Goal: Task Accomplishment & Management: Complete application form

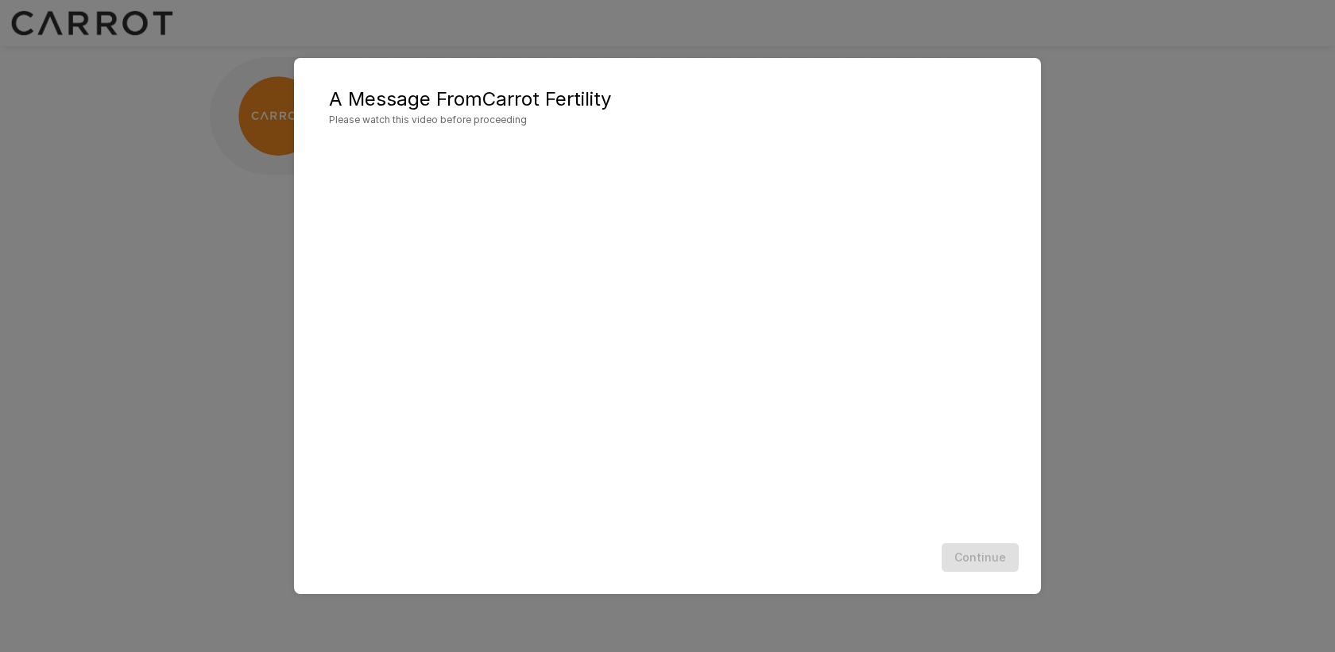
click at [1216, 322] on div "A Message From Carrot Fertility Please watch this video before proceeding Conti…" at bounding box center [667, 326] width 1335 height 652
click at [993, 558] on button "Continue" at bounding box center [980, 558] width 77 height 29
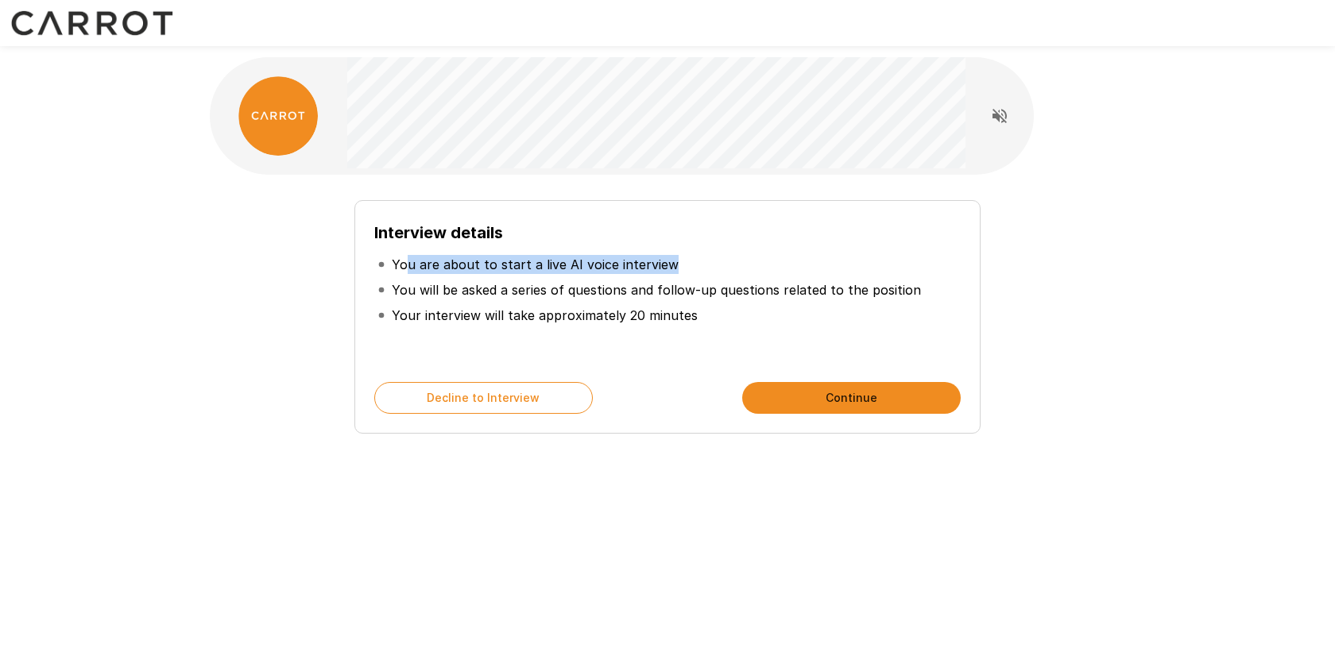
drag, startPoint x: 405, startPoint y: 260, endPoint x: 723, endPoint y: 280, distance: 319.3
click at [722, 279] on ul "You are about to start a live AI voice interview You will be asked a series of …" at bounding box center [667, 290] width 587 height 89
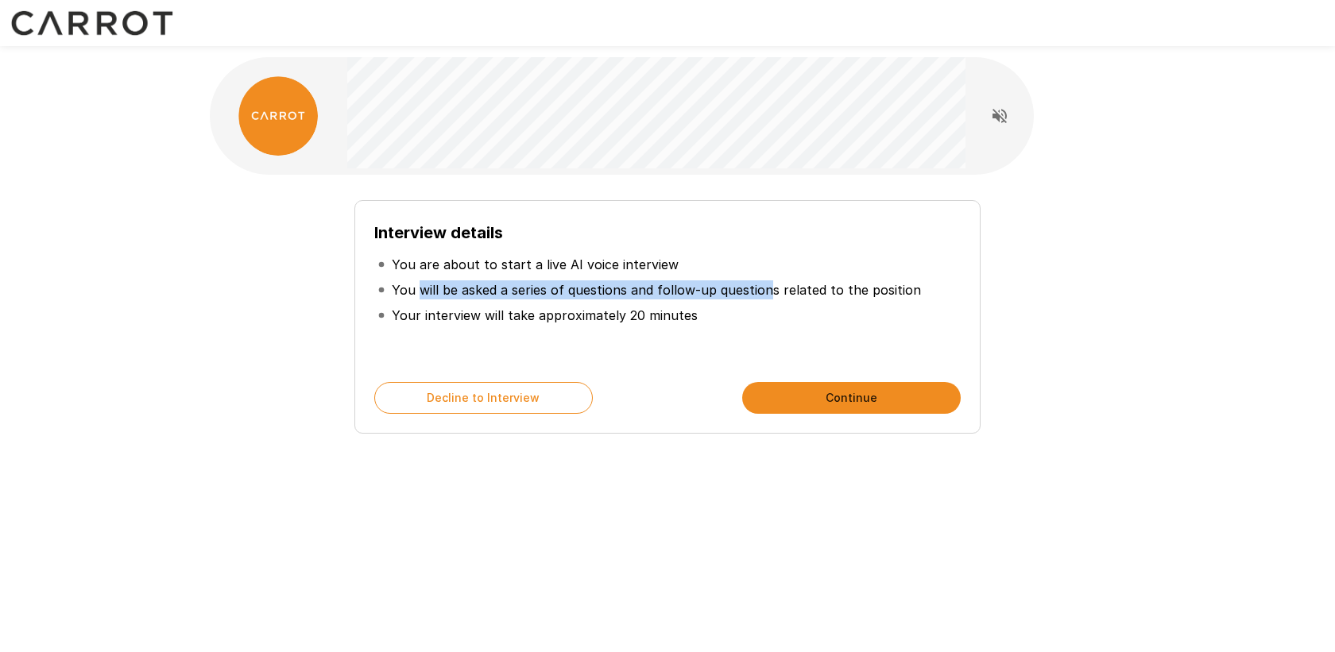
drag, startPoint x: 416, startPoint y: 293, endPoint x: 879, endPoint y: 297, distance: 462.6
click at [862, 292] on p "You will be asked a series of questions and follow-up questions related to the …" at bounding box center [656, 290] width 529 height 19
click at [890, 292] on p "You will be asked a series of questions and follow-up questions related to the …" at bounding box center [656, 290] width 529 height 19
click at [869, 400] on button "Continue" at bounding box center [851, 398] width 219 height 32
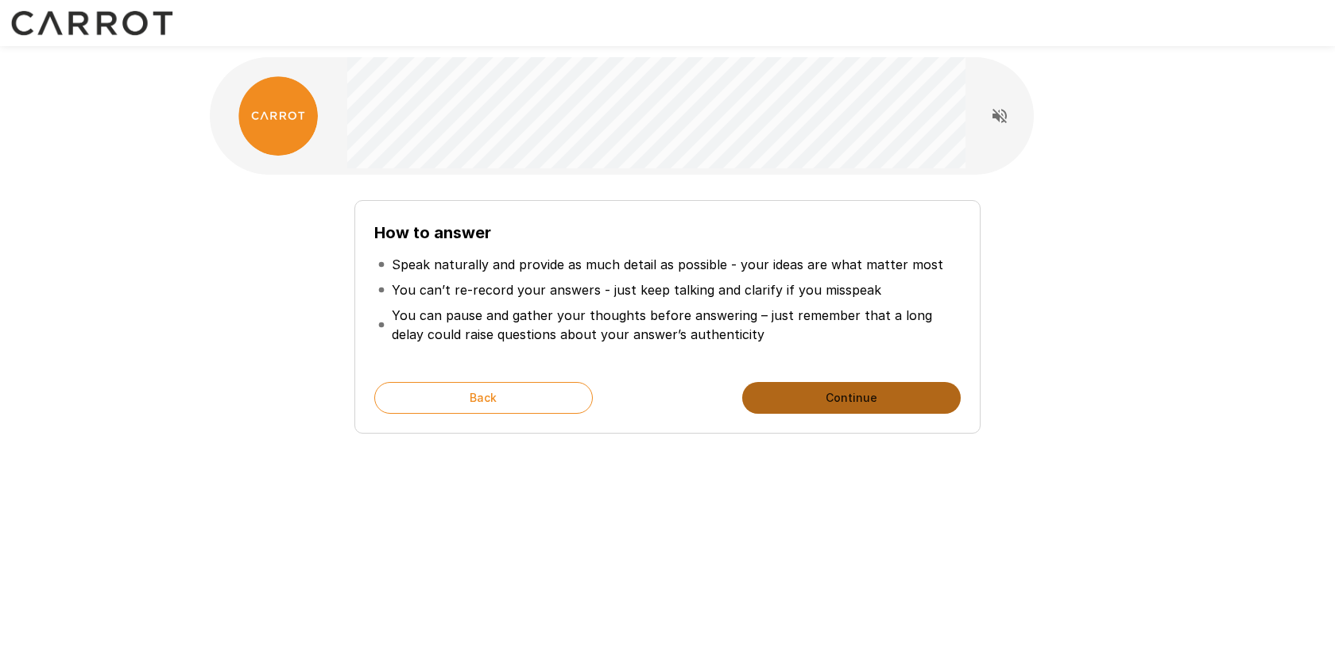
click at [823, 401] on button "Continue" at bounding box center [851, 398] width 219 height 32
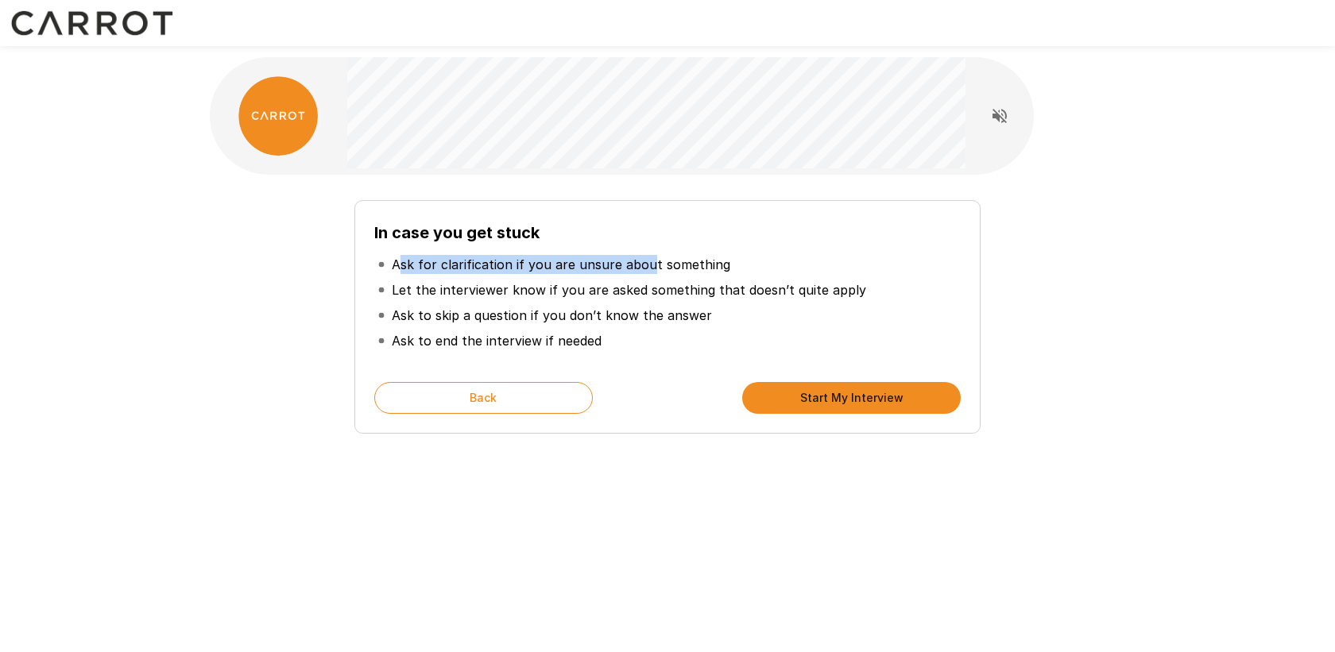
drag, startPoint x: 400, startPoint y: 266, endPoint x: 678, endPoint y: 282, distance: 278.6
click at [673, 276] on li "Ask for clarification if you are unsure about something" at bounding box center [667, 264] width 587 height 25
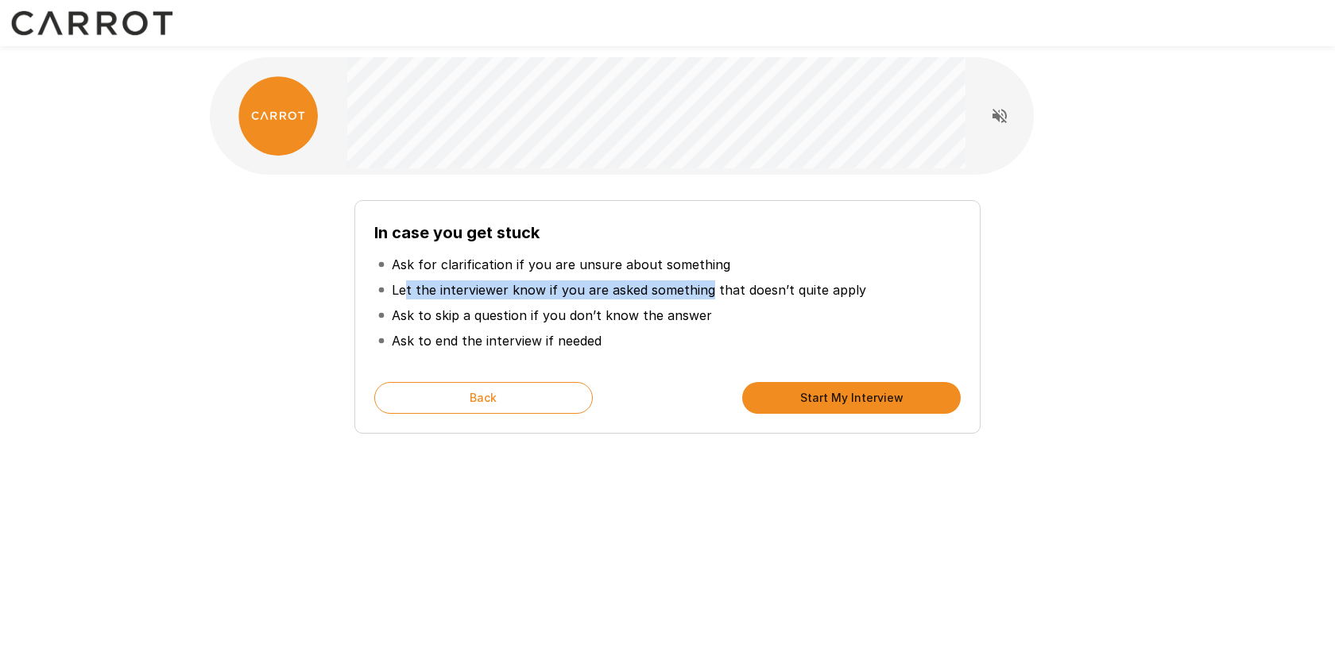
drag, startPoint x: 406, startPoint y: 286, endPoint x: 785, endPoint y: 286, distance: 379.1
click at [782, 286] on p "Let the interviewer know if you are asked something that doesn’t quite apply" at bounding box center [629, 290] width 474 height 19
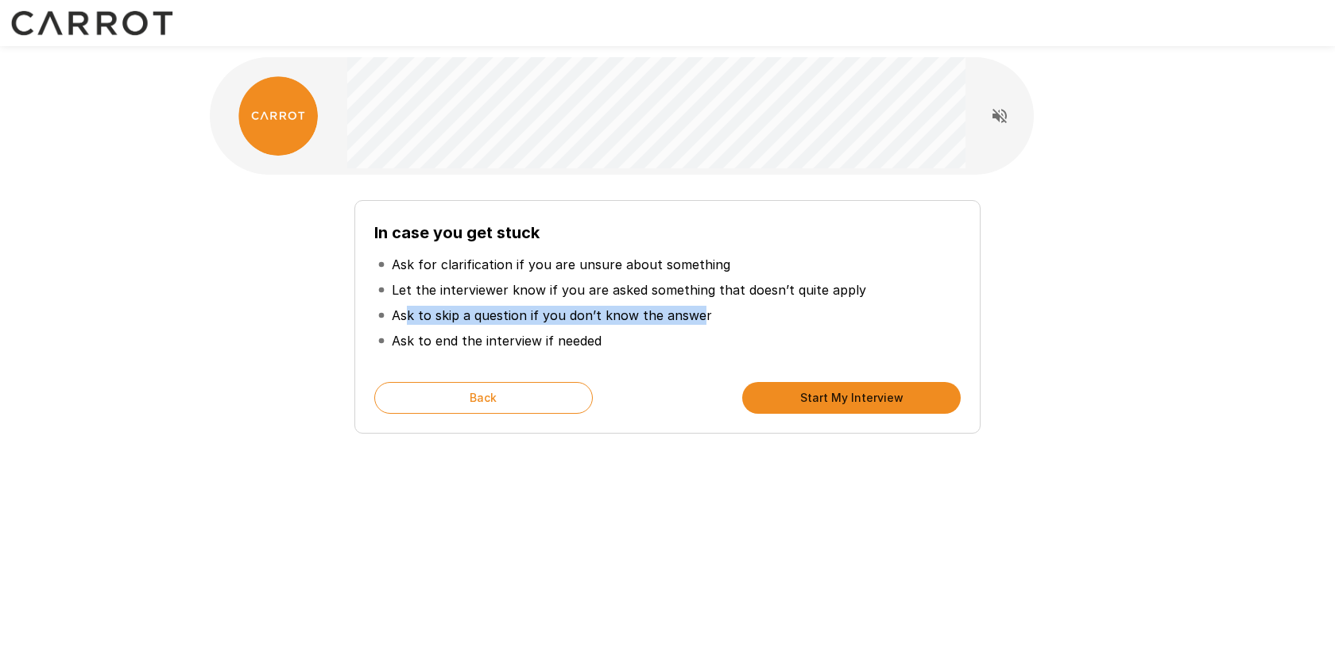
drag, startPoint x: 412, startPoint y: 318, endPoint x: 715, endPoint y: 318, distance: 302.8
click at [701, 318] on li "Ask to skip a question if you don’t know the answer" at bounding box center [667, 315] width 587 height 25
click at [715, 318] on li "Ask to skip a question if you don’t know the answer" at bounding box center [667, 315] width 587 height 25
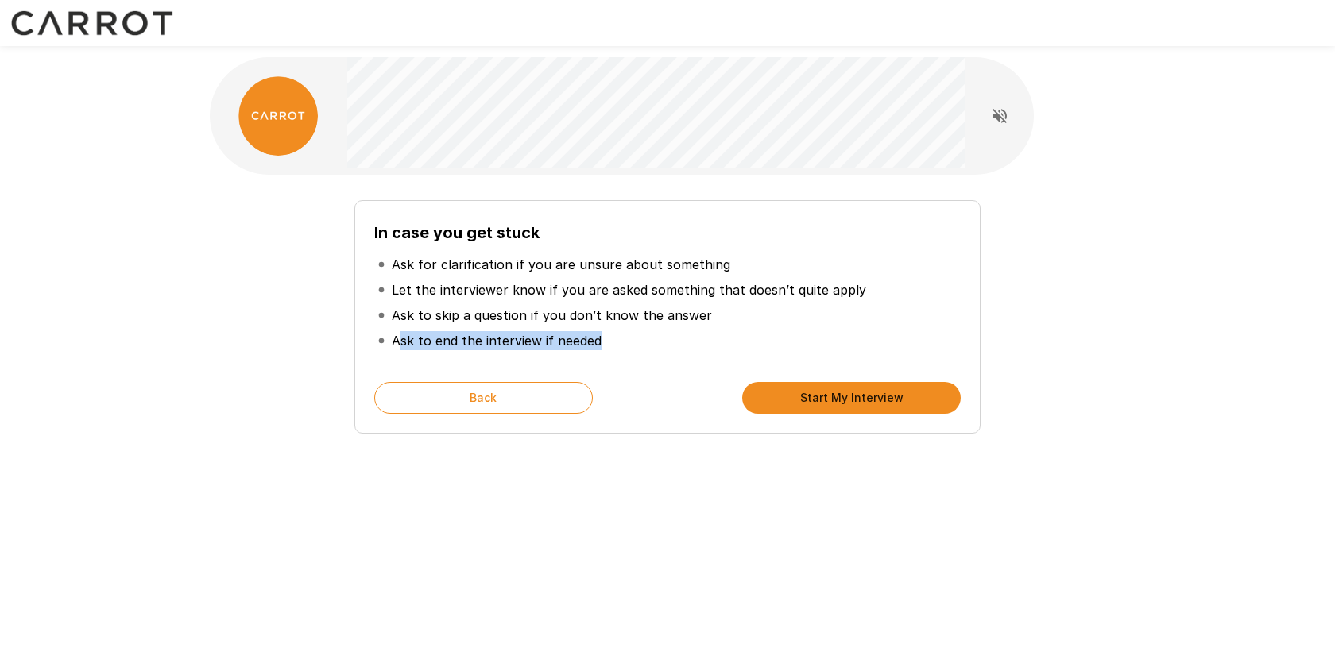
drag, startPoint x: 402, startPoint y: 339, endPoint x: 619, endPoint y: 343, distance: 217.0
click at [615, 342] on li "Ask to end the interview if needed" at bounding box center [667, 340] width 587 height 25
click at [619, 343] on li "Ask to end the interview if needed" at bounding box center [667, 340] width 587 height 25
click at [825, 404] on button "Start My Interview" at bounding box center [851, 398] width 219 height 32
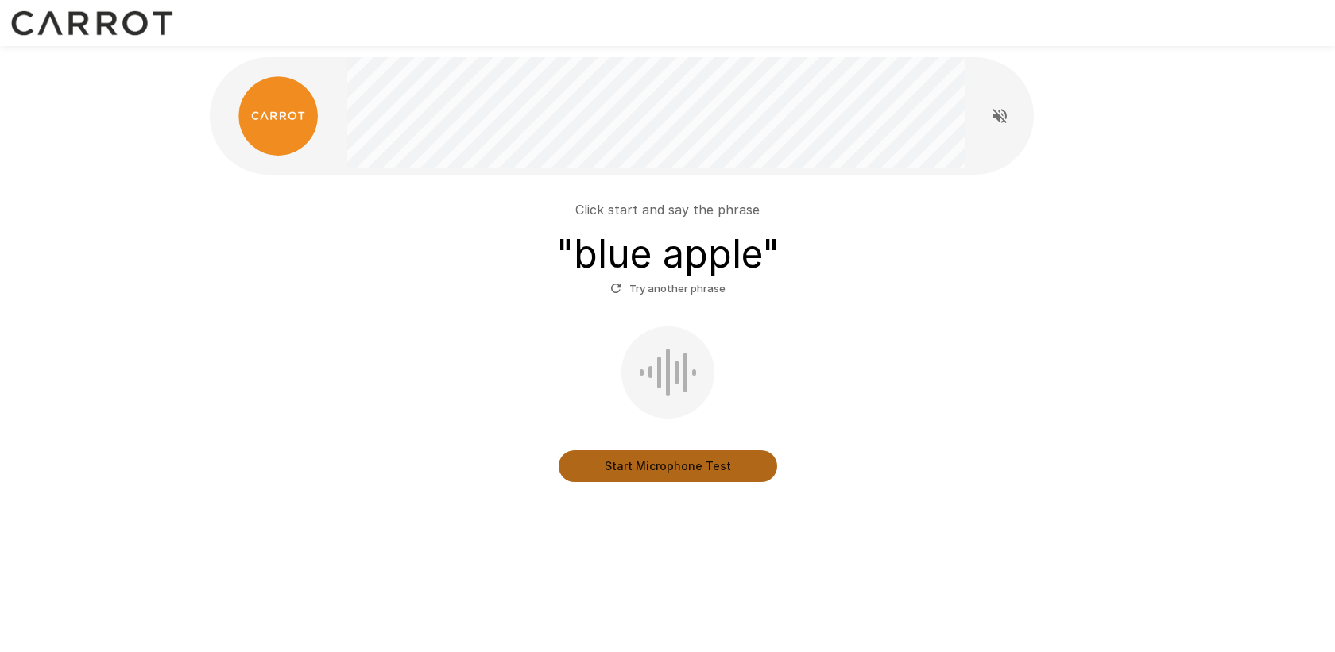
click at [660, 452] on button "Start Microphone Test" at bounding box center [668, 467] width 219 height 32
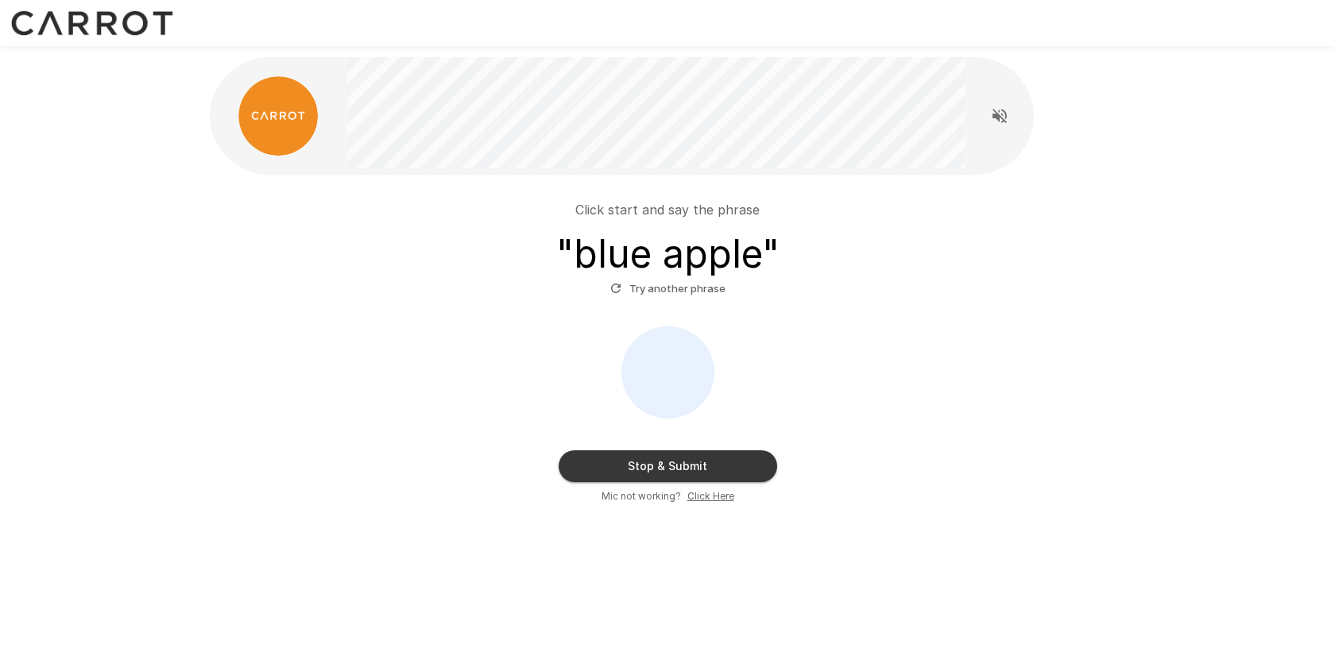
click at [673, 461] on button "Stop & Submit" at bounding box center [668, 467] width 219 height 32
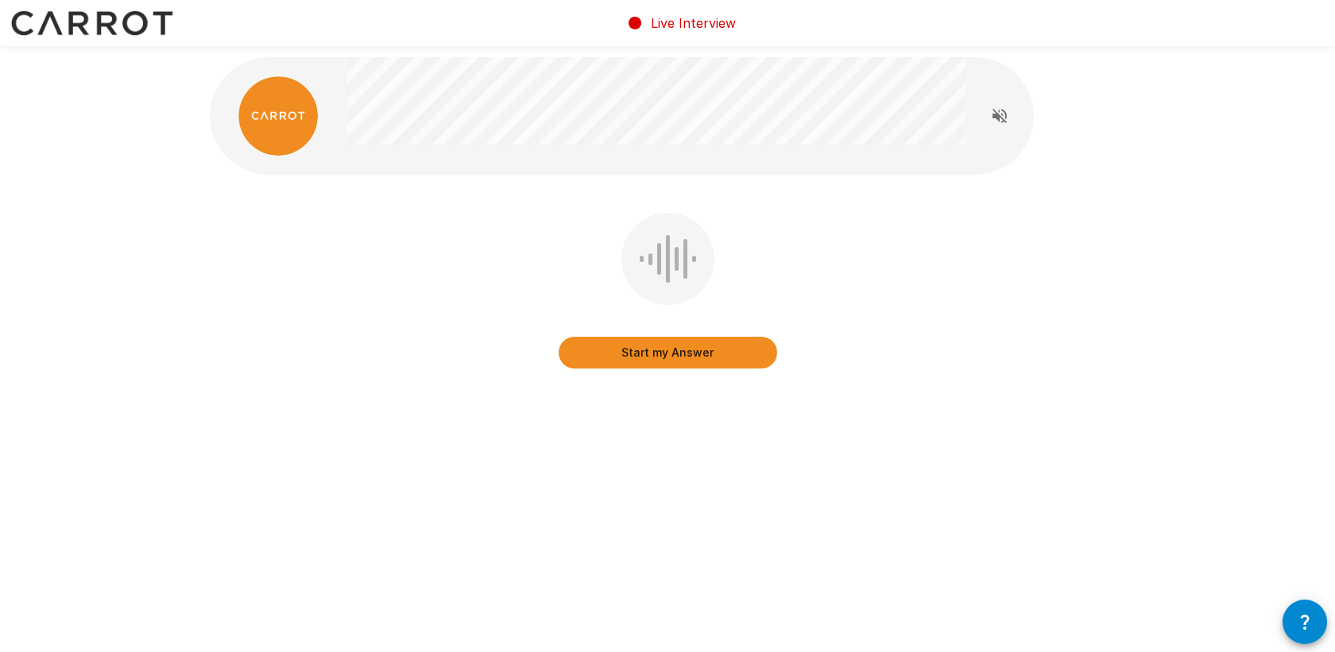
click at [734, 347] on button "Start my Answer" at bounding box center [668, 353] width 219 height 32
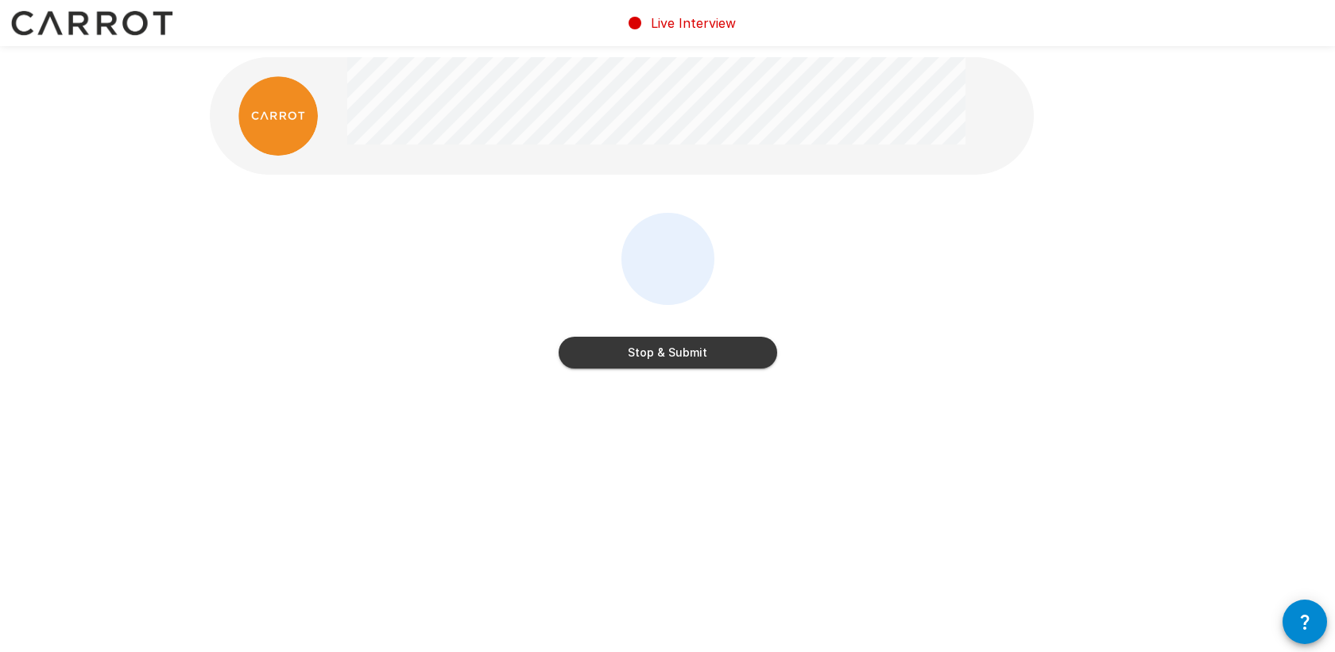
click at [729, 345] on button "Stop & Submit" at bounding box center [668, 353] width 219 height 32
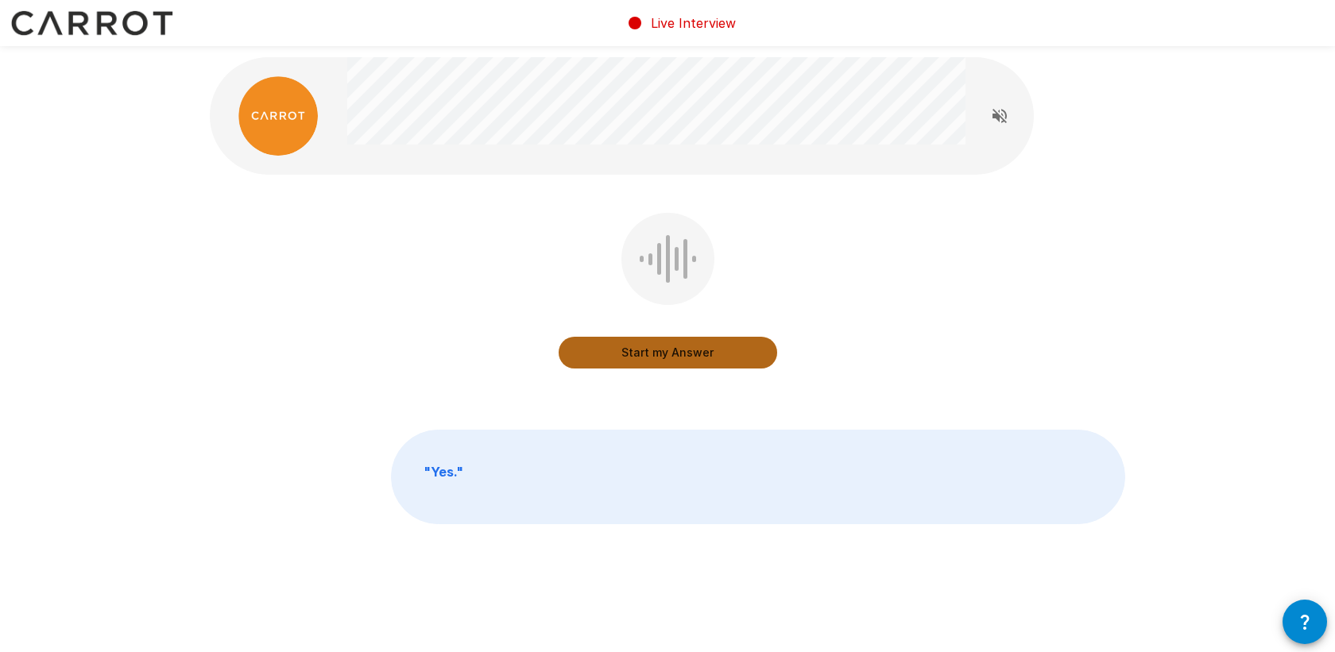
click at [688, 348] on button "Start my Answer" at bounding box center [668, 353] width 219 height 32
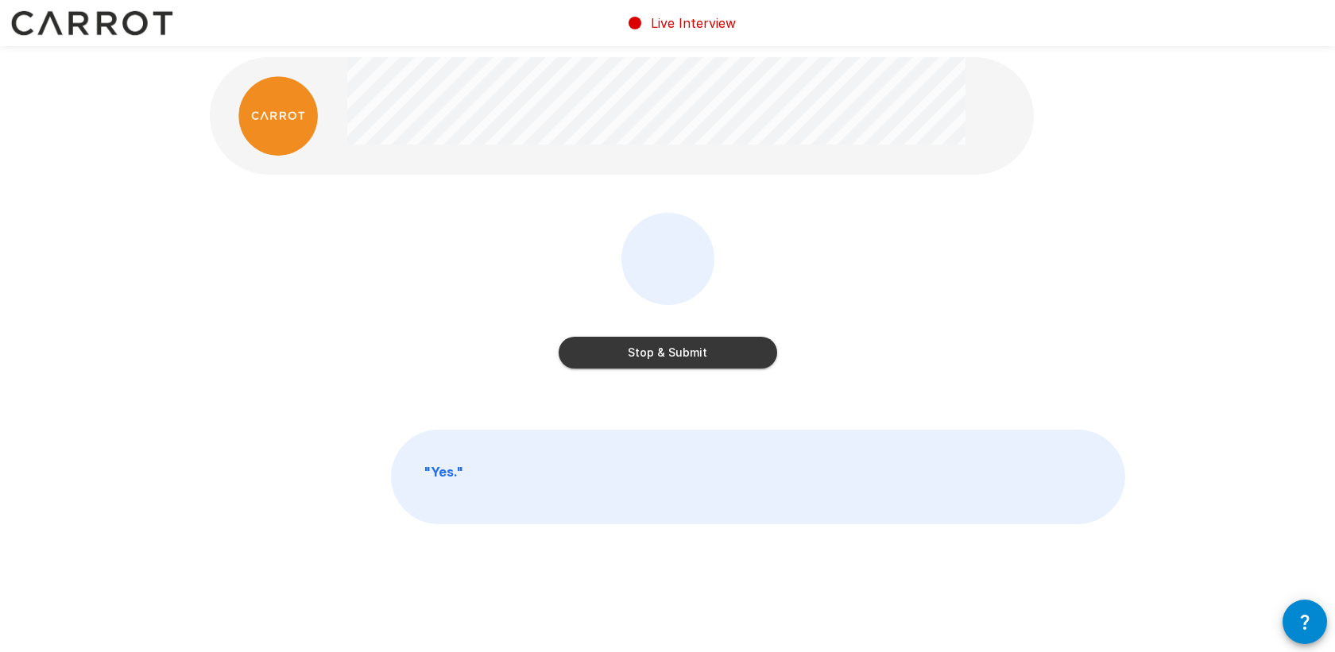
click at [712, 352] on button "Stop & Submit" at bounding box center [668, 353] width 219 height 32
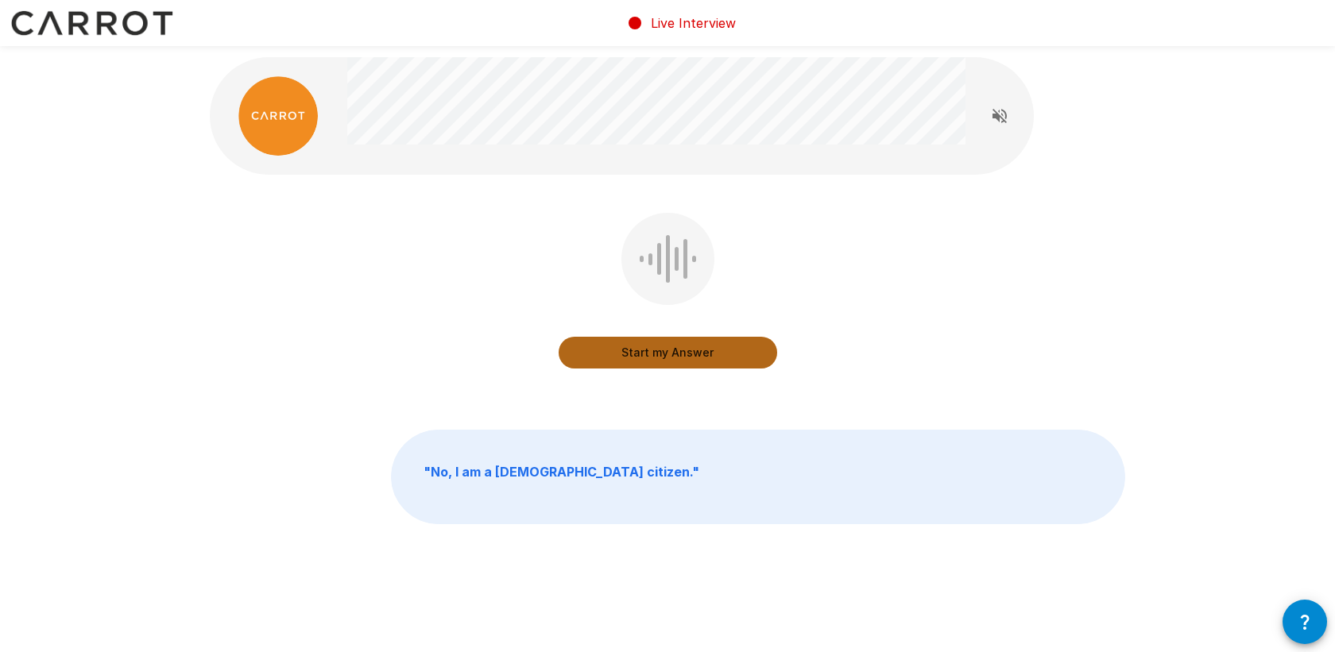
click at [699, 354] on button "Start my Answer" at bounding box center [668, 353] width 219 height 32
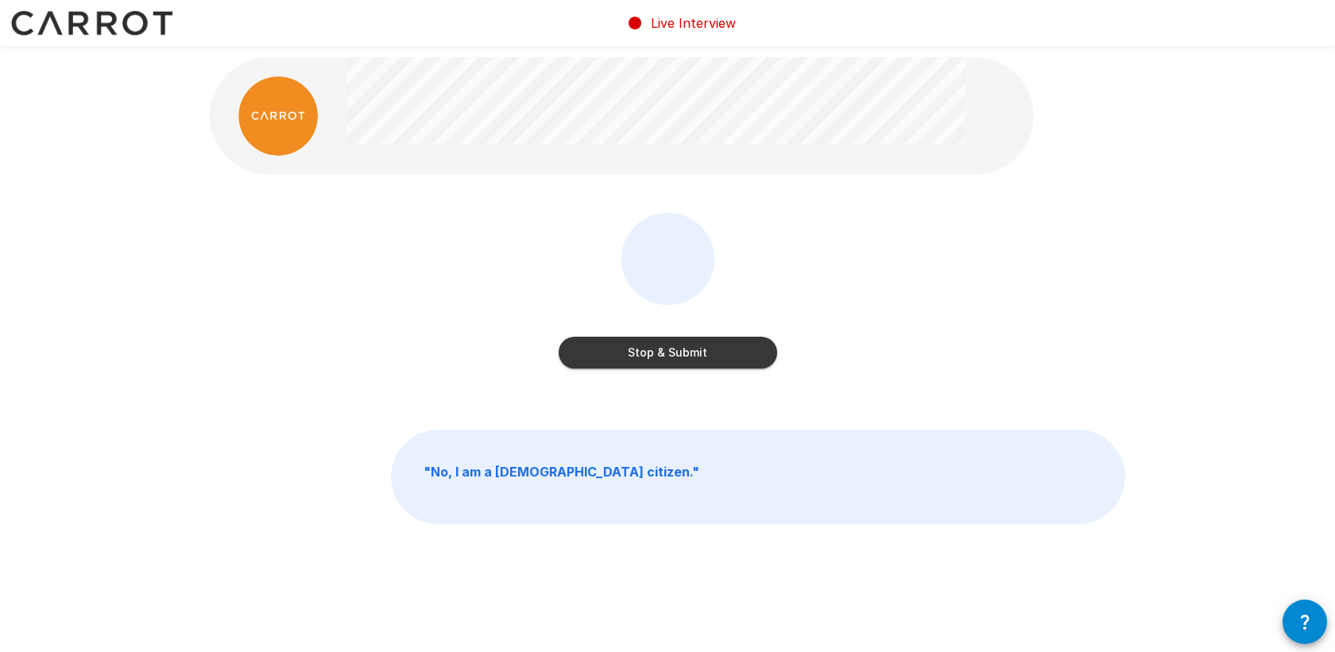
click at [698, 384] on div "Stop & Submit" at bounding box center [668, 302] width 916 height 179
click at [712, 357] on button "Stop & Submit" at bounding box center [668, 353] width 219 height 32
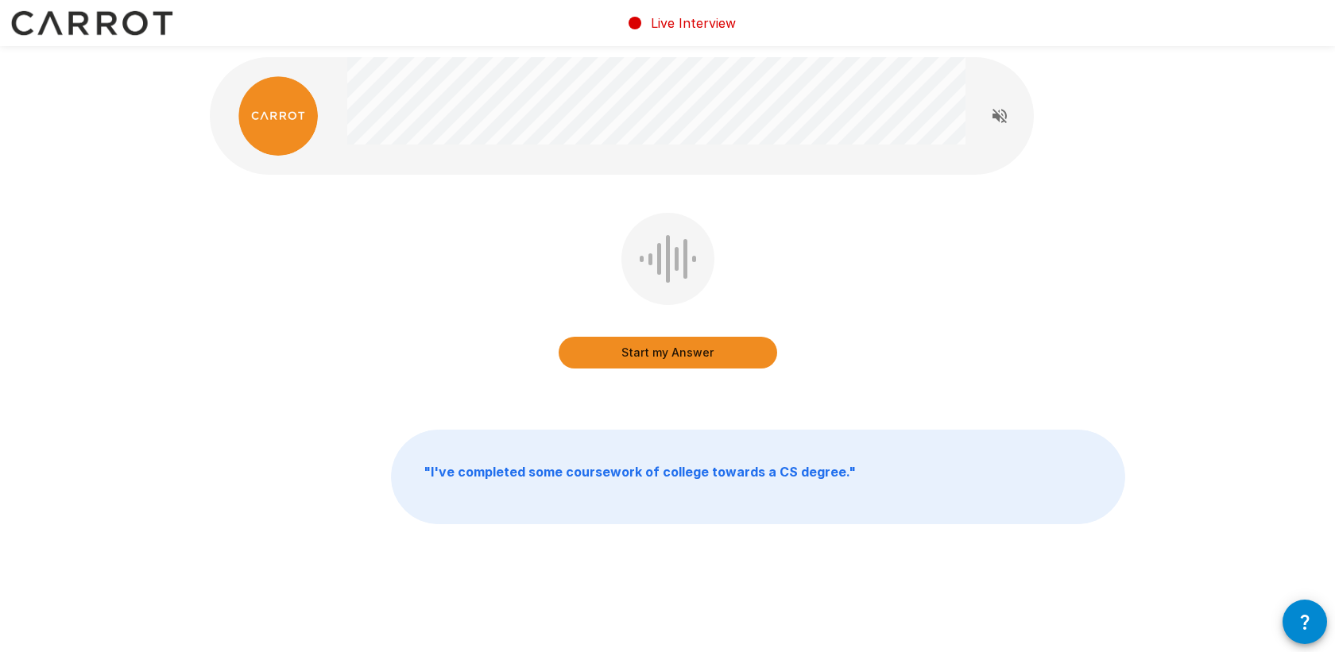
click at [728, 351] on button "Start my Answer" at bounding box center [668, 353] width 219 height 32
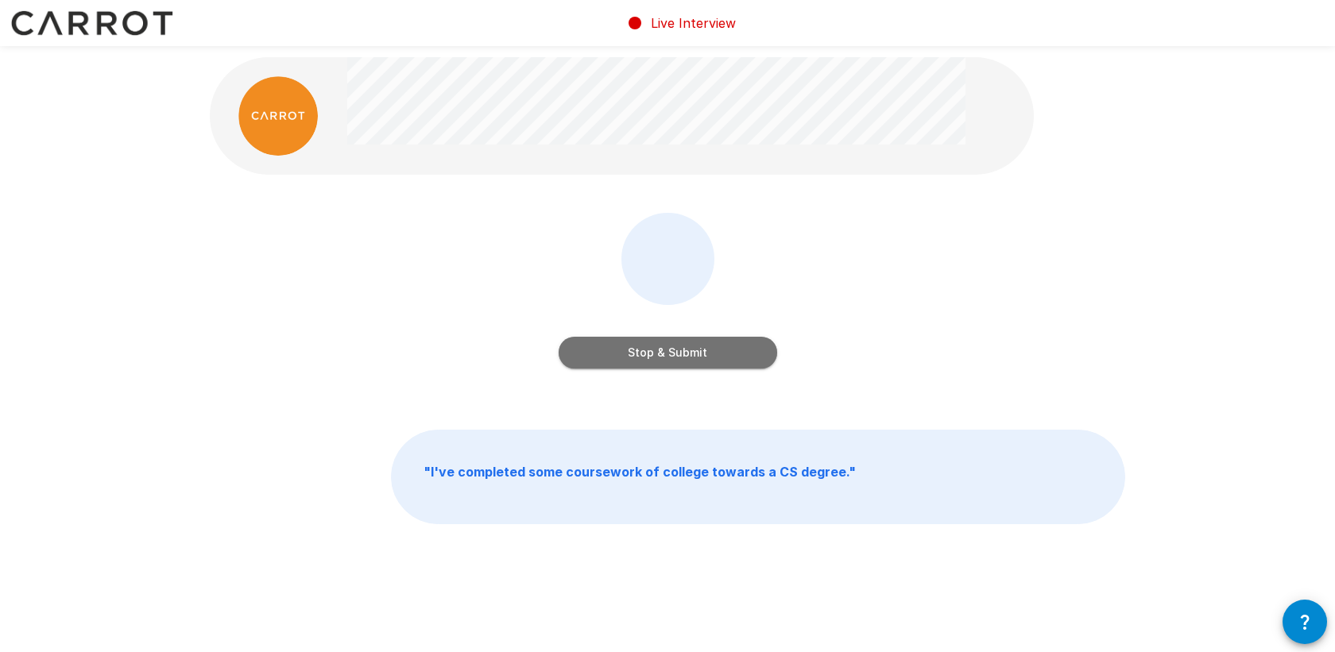
click at [691, 359] on button "Stop & Submit" at bounding box center [668, 353] width 219 height 32
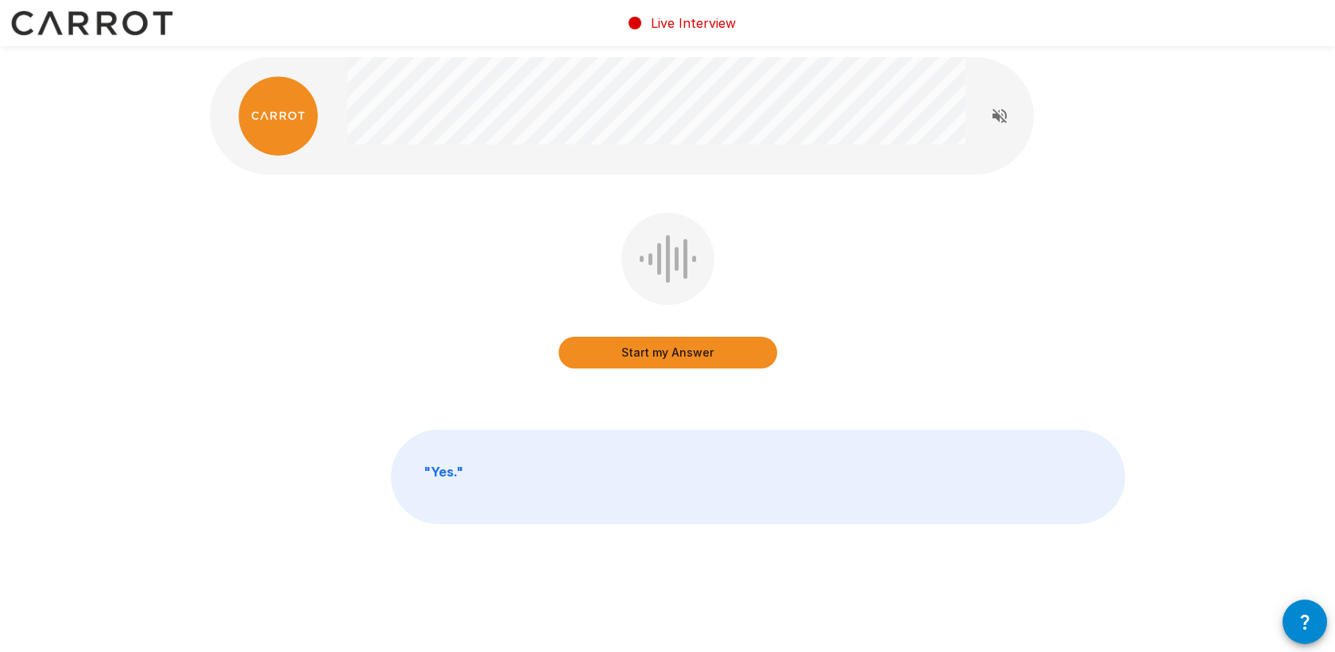
click at [670, 354] on button "Start my Answer" at bounding box center [668, 353] width 219 height 32
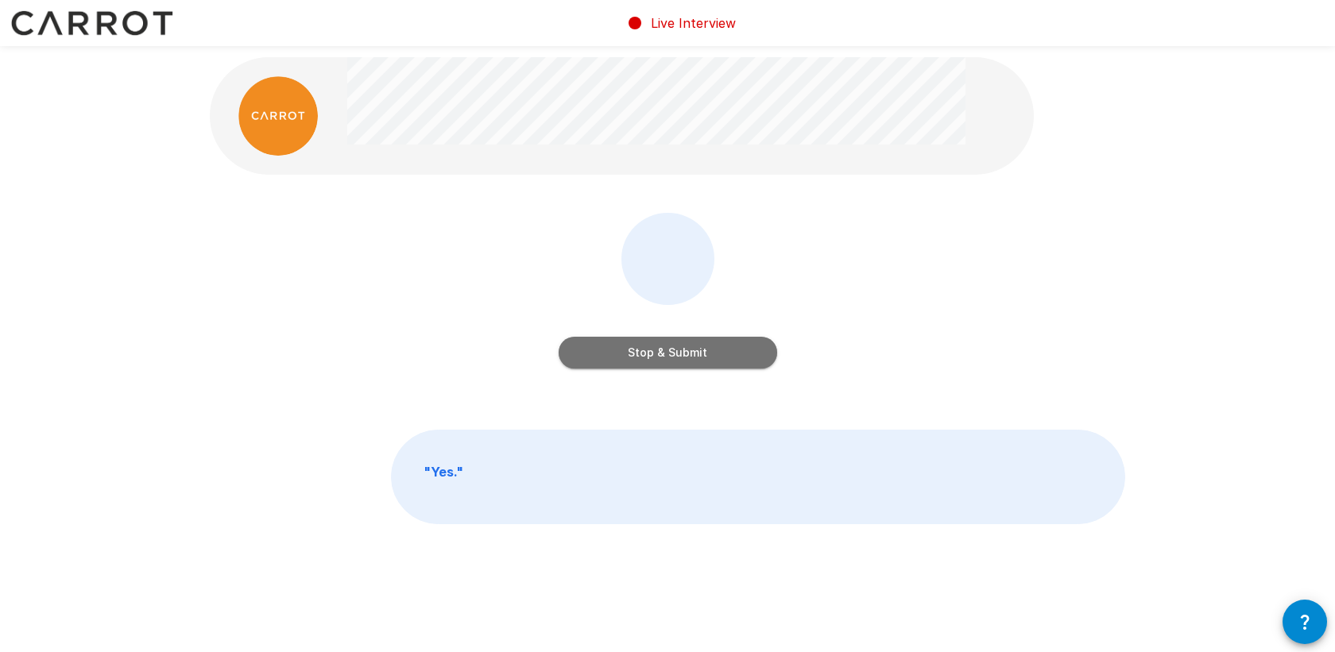
click at [700, 351] on button "Stop & Submit" at bounding box center [668, 353] width 219 height 32
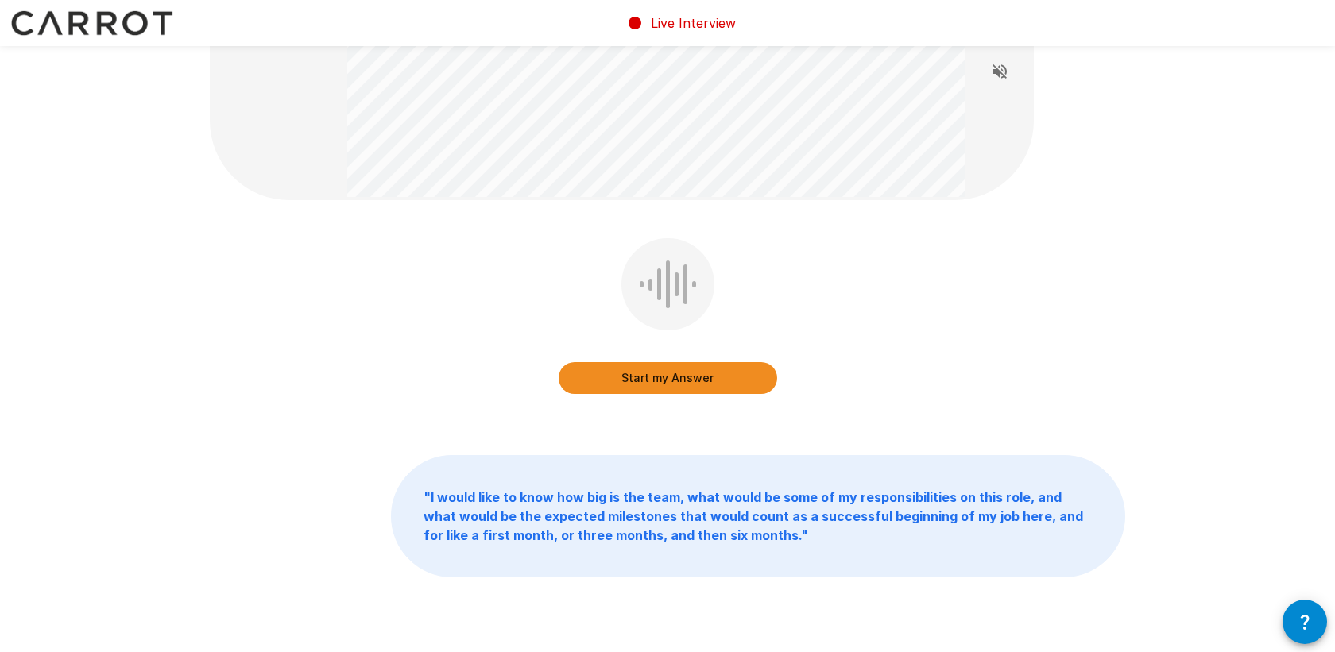
scroll to position [115, 0]
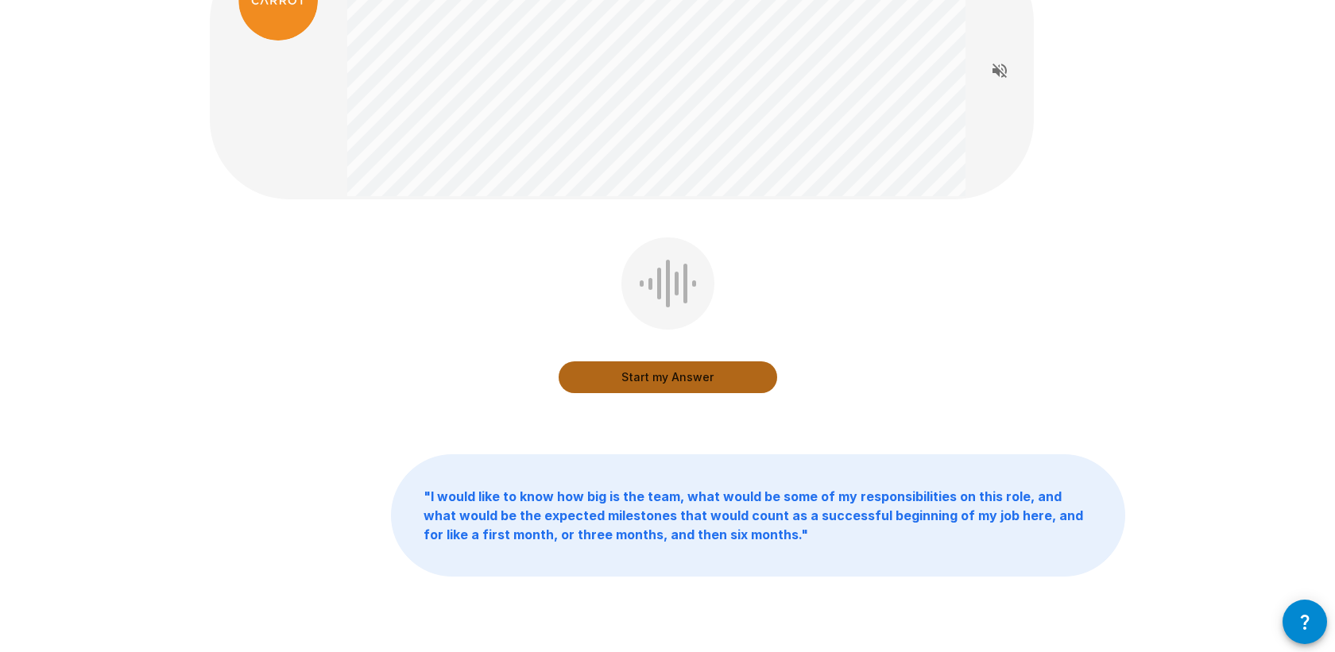
click at [664, 378] on button "Start my Answer" at bounding box center [668, 378] width 219 height 32
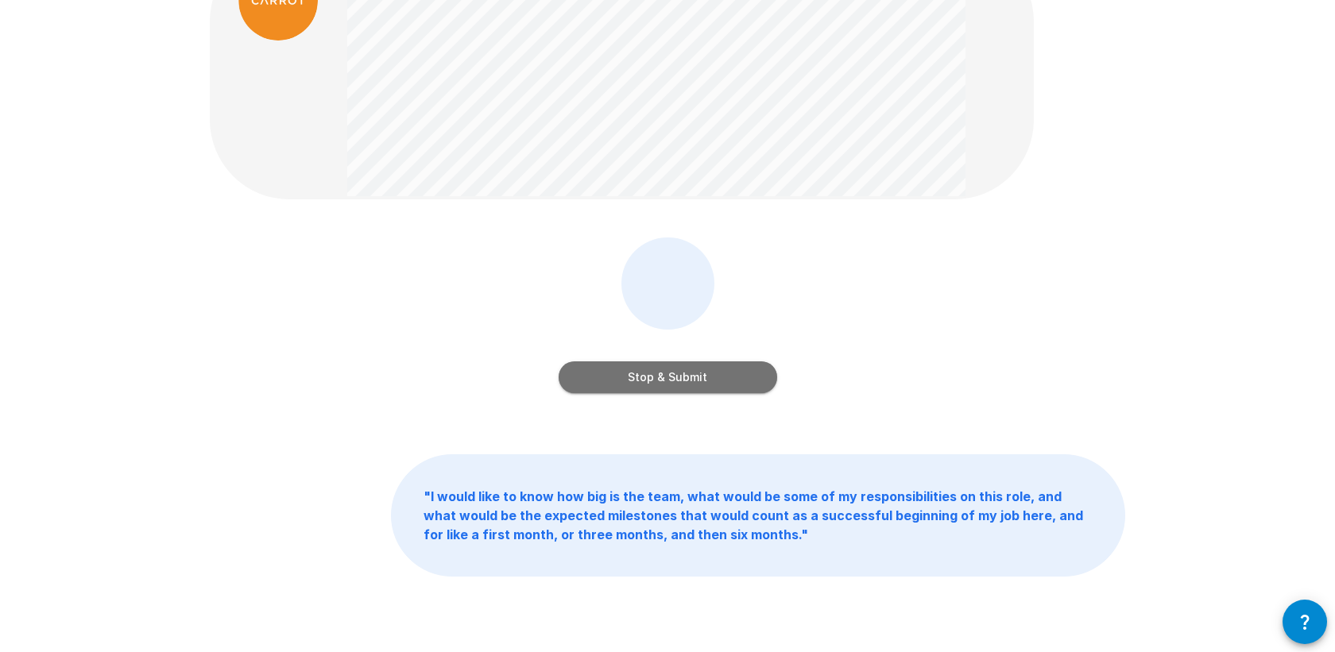
click at [675, 376] on button "Stop & Submit" at bounding box center [668, 378] width 219 height 32
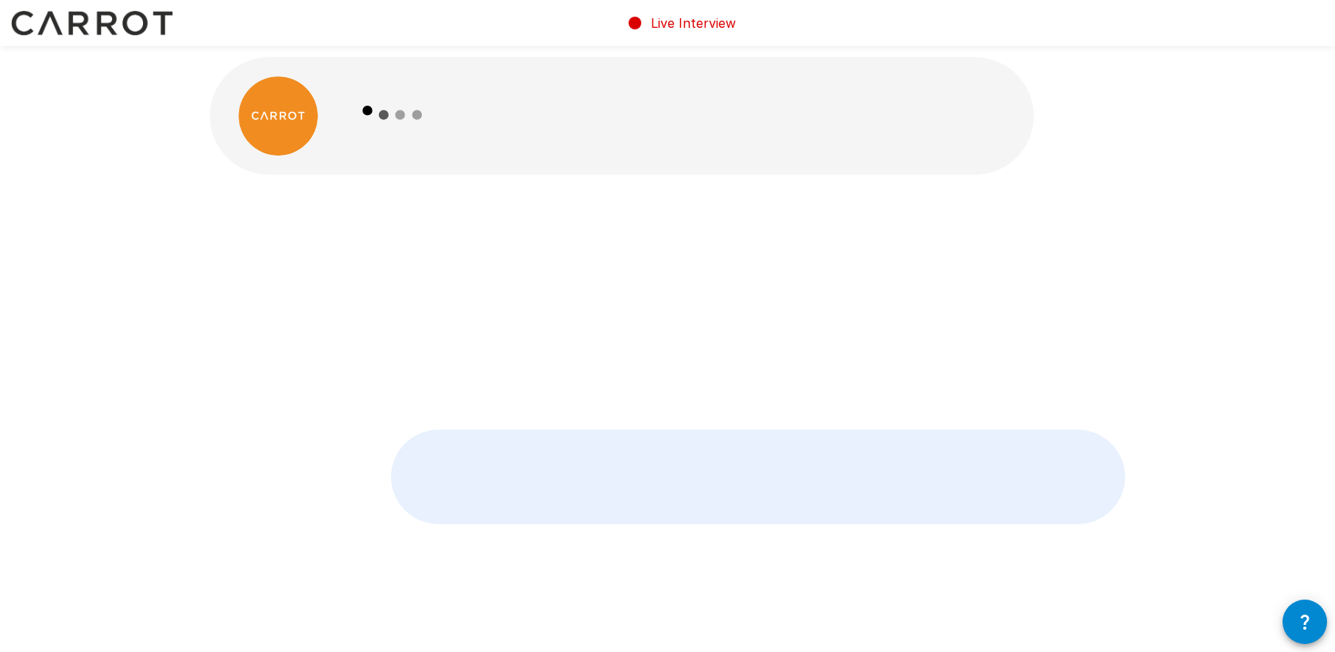
scroll to position [0, 0]
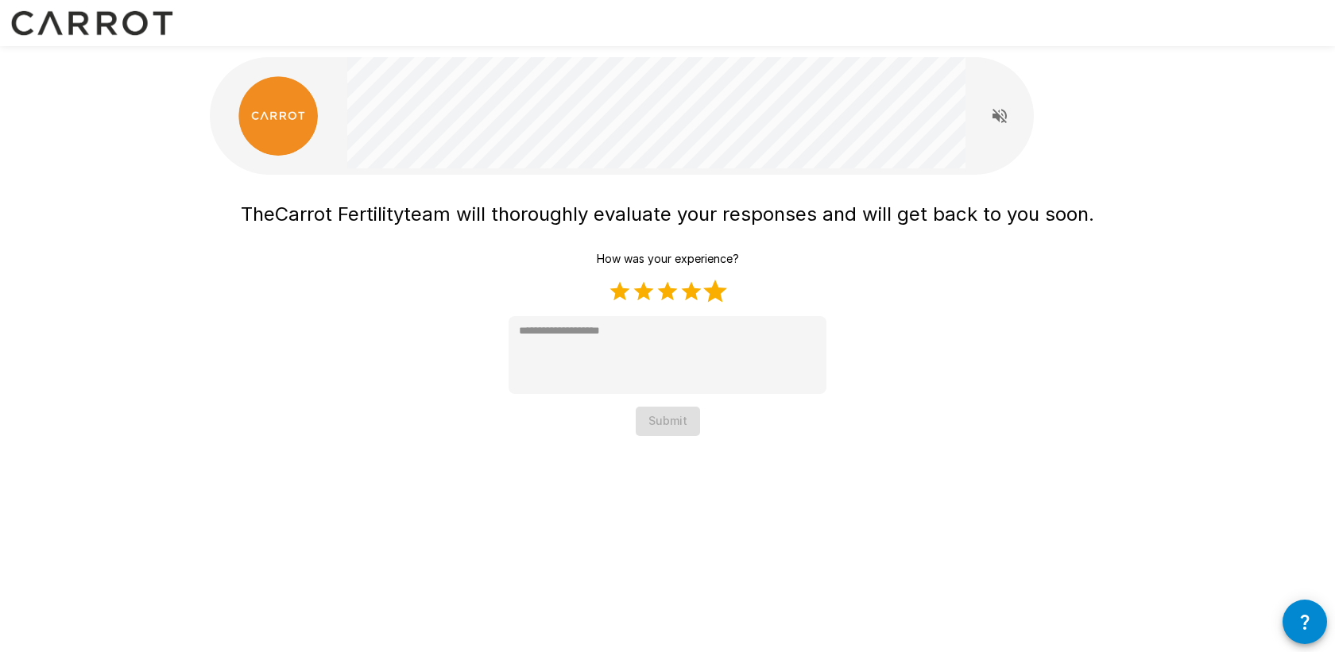
click at [711, 293] on label "5 Stars" at bounding box center [715, 292] width 24 height 24
type textarea "*"
click at [673, 424] on button "Submit" at bounding box center [668, 421] width 64 height 29
